Goal: Transaction & Acquisition: Purchase product/service

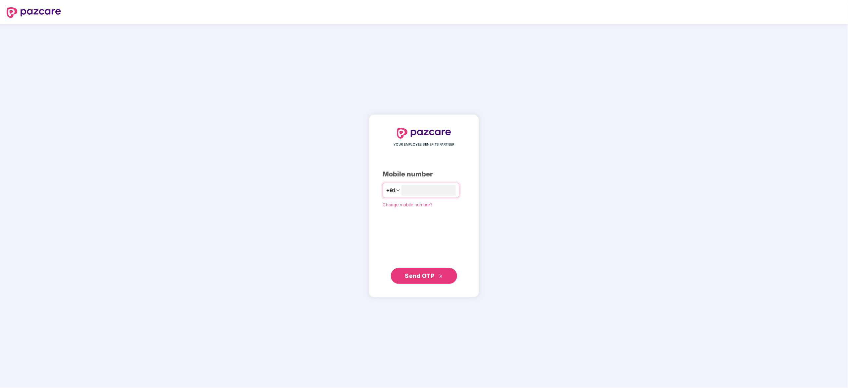
type input "**********"
click at [410, 276] on span "Send OTP" at bounding box center [420, 275] width 30 height 7
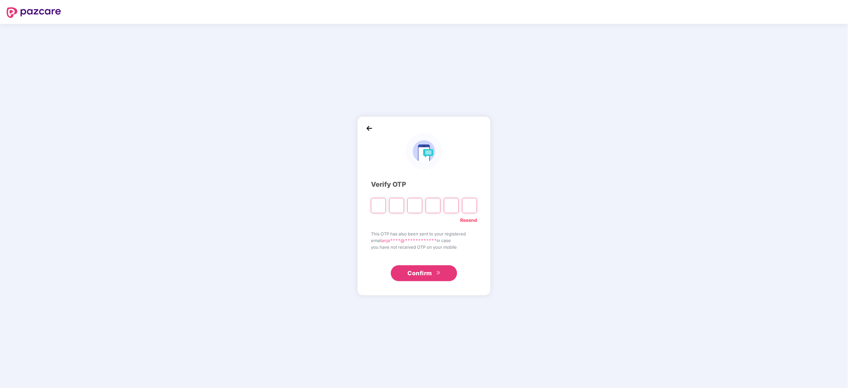
type input "*"
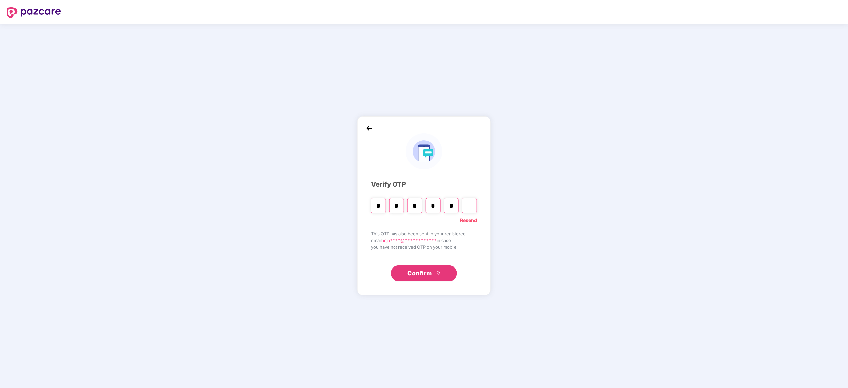
type input "*"
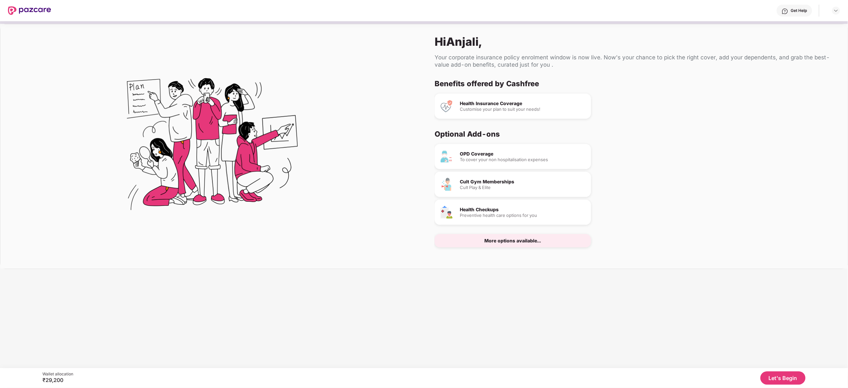
click at [778, 378] on button "Let's Begin" at bounding box center [783, 378] width 45 height 13
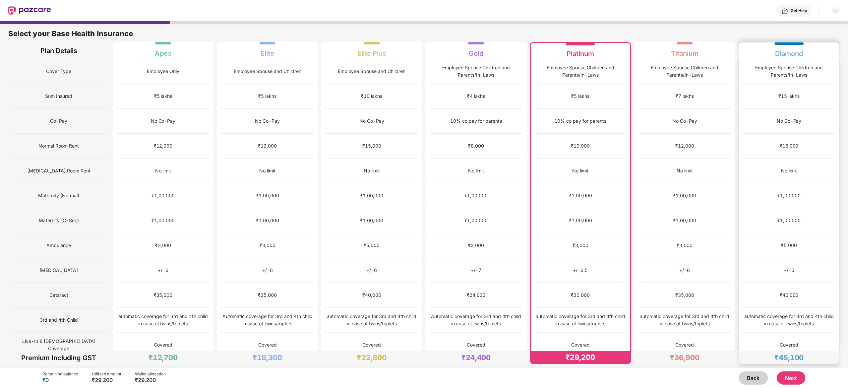
click at [769, 163] on div "No limit" at bounding box center [790, 171] width 92 height 25
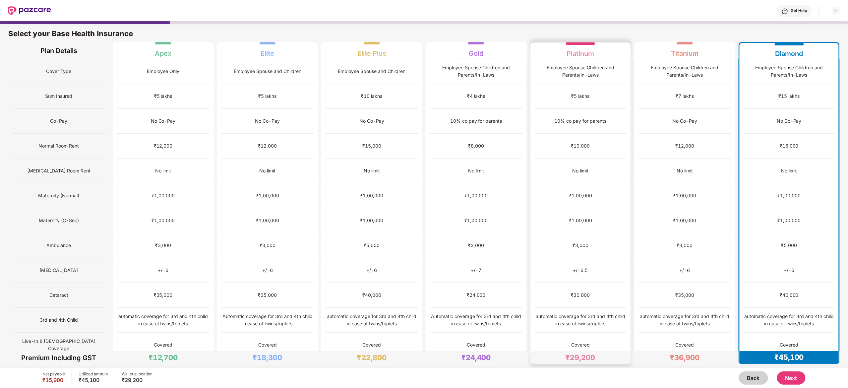
click at [588, 190] on div "₹1,00,000" at bounding box center [581, 195] width 92 height 25
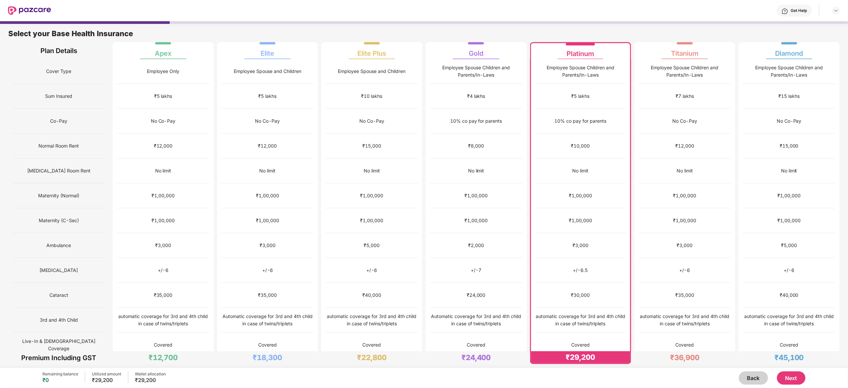
click at [784, 373] on button "Next" at bounding box center [791, 378] width 29 height 13
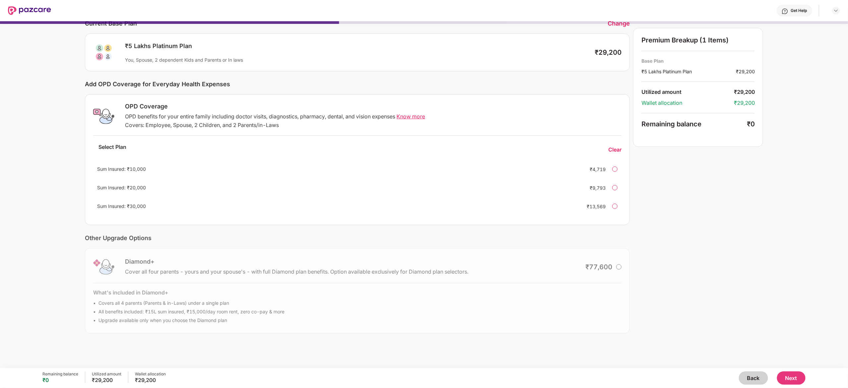
scroll to position [35, 0]
click at [248, 169] on div "Sum Insured: ₹10,000" at bounding box center [337, 167] width 480 height 7
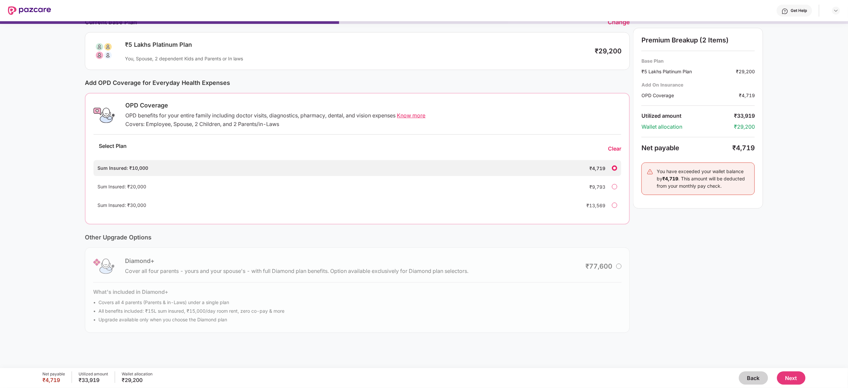
click at [729, 274] on div "Premium Breakup (2 Items) Base Plan ₹5 Lakhs Platinum Plan ₹29,200 Add On Insur…" at bounding box center [699, 174] width 130 height 317
click at [617, 147] on div "Clear" at bounding box center [614, 148] width 13 height 7
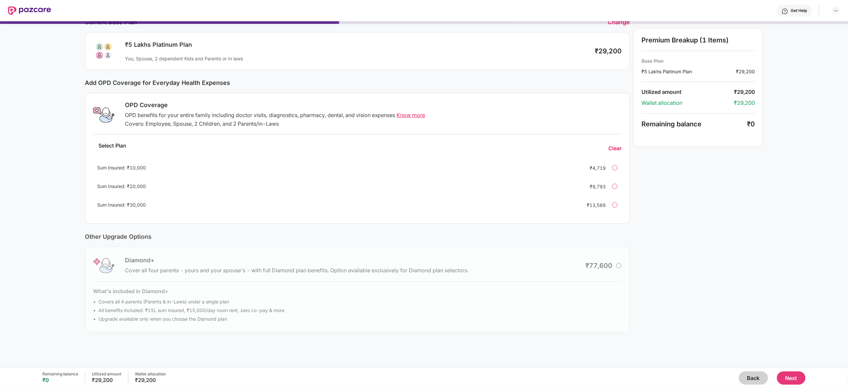
click at [596, 163] on div "Sum Insured: ₹10,000 ₹4,719" at bounding box center [357, 168] width 529 height 16
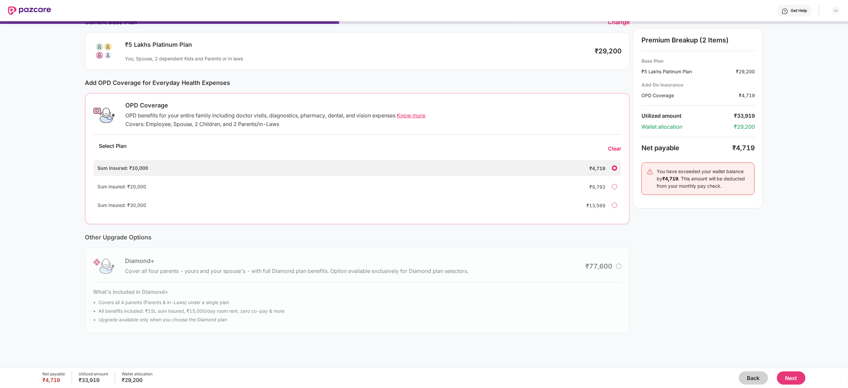
click at [621, 148] on div "Clear" at bounding box center [614, 148] width 13 height 7
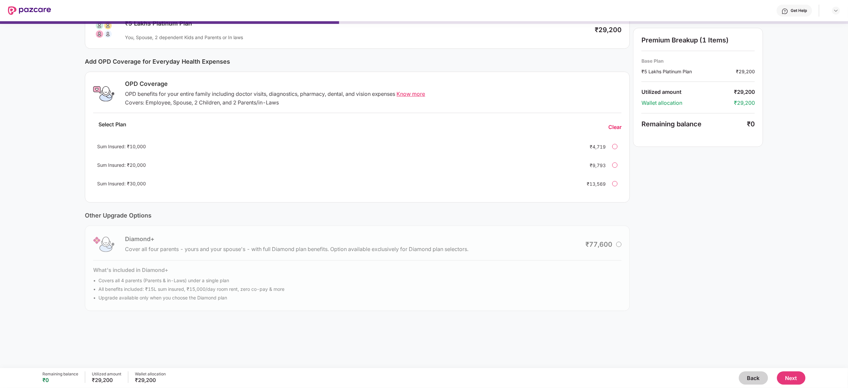
scroll to position [0, 0]
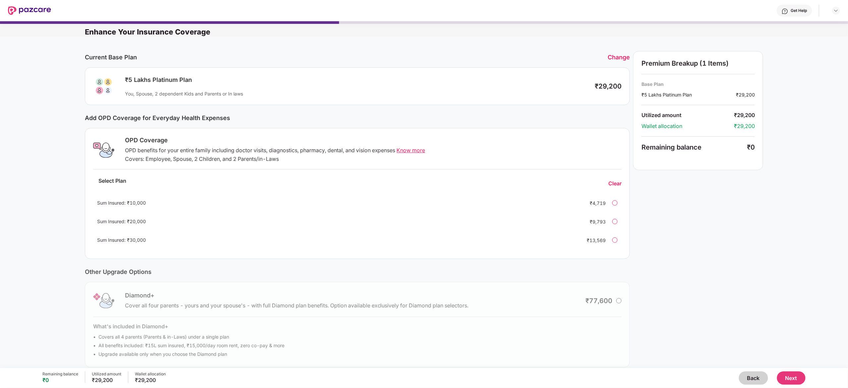
click at [791, 374] on button "Next" at bounding box center [791, 378] width 29 height 13
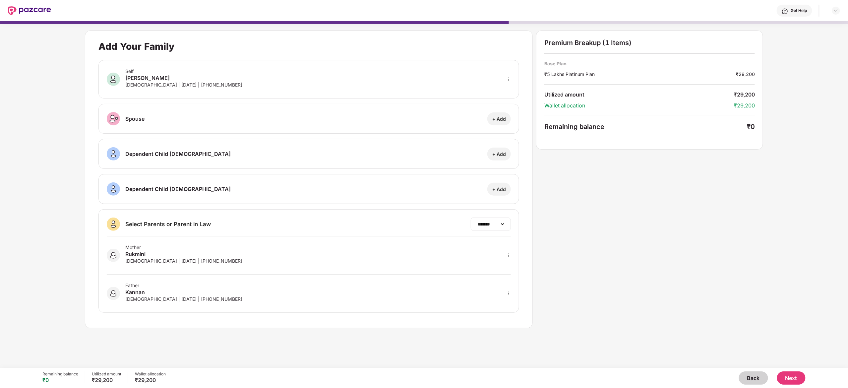
click at [499, 229] on div "**********" at bounding box center [491, 224] width 40 height 13
click at [500, 227] on select "**********" at bounding box center [491, 224] width 29 height 5
click at [601, 272] on div "**********" at bounding box center [424, 180] width 679 height 298
click at [794, 382] on button "Next" at bounding box center [791, 378] width 29 height 13
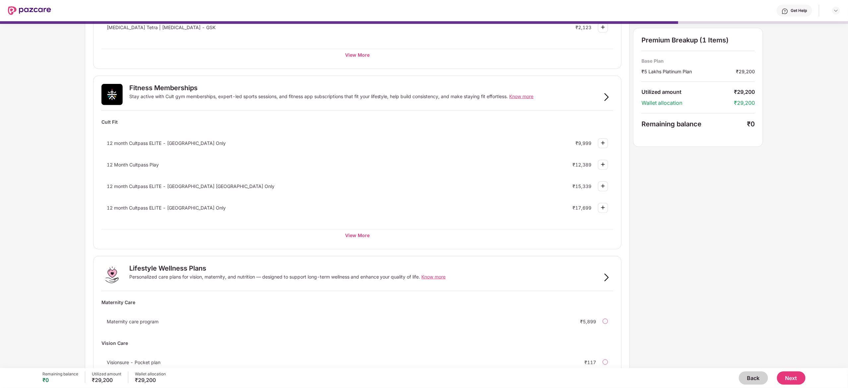
scroll to position [250, 0]
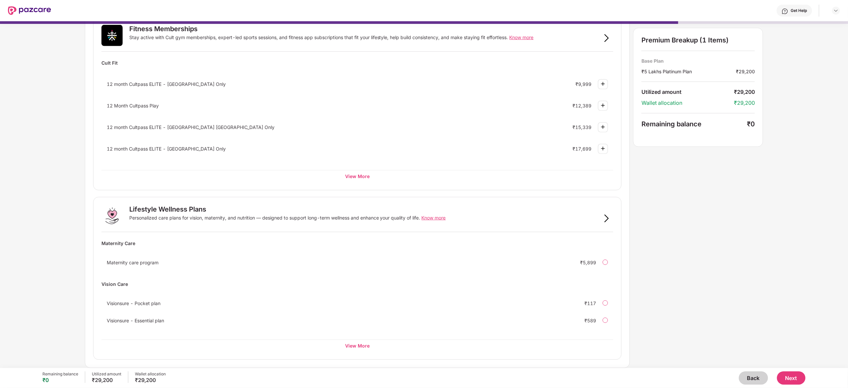
click at [793, 377] on button "Next" at bounding box center [791, 378] width 29 height 13
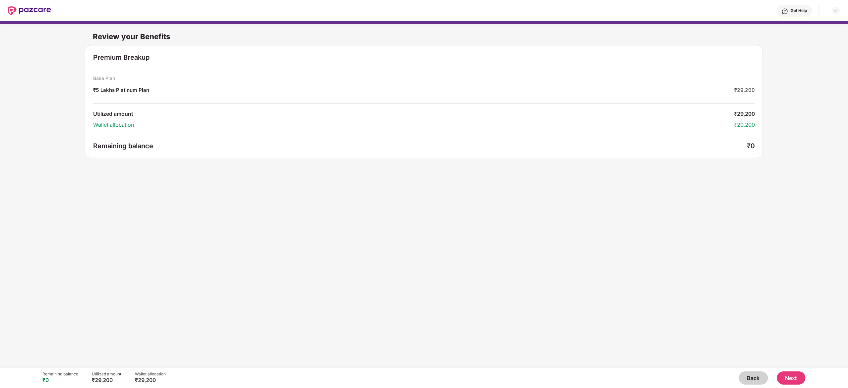
click at [783, 378] on button "Next" at bounding box center [791, 378] width 29 height 13
